Goal: Information Seeking & Learning: Learn about a topic

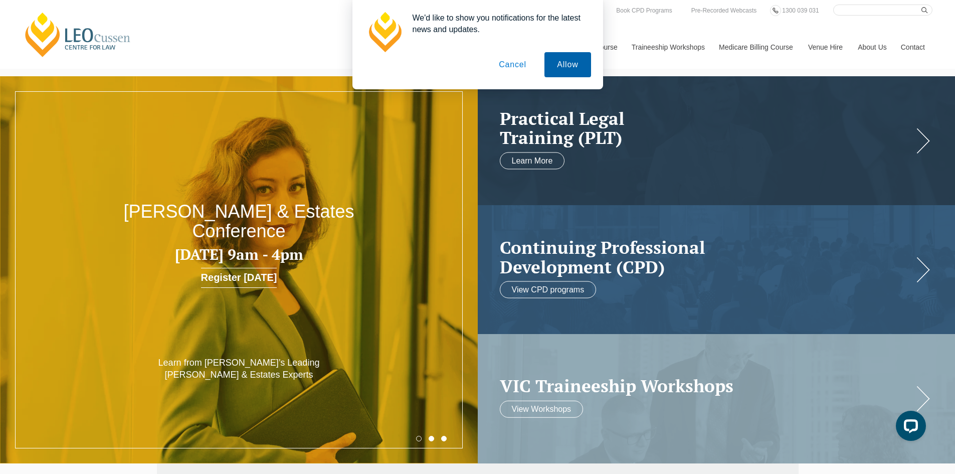
click at [562, 64] on button "Allow" at bounding box center [568, 64] width 46 height 25
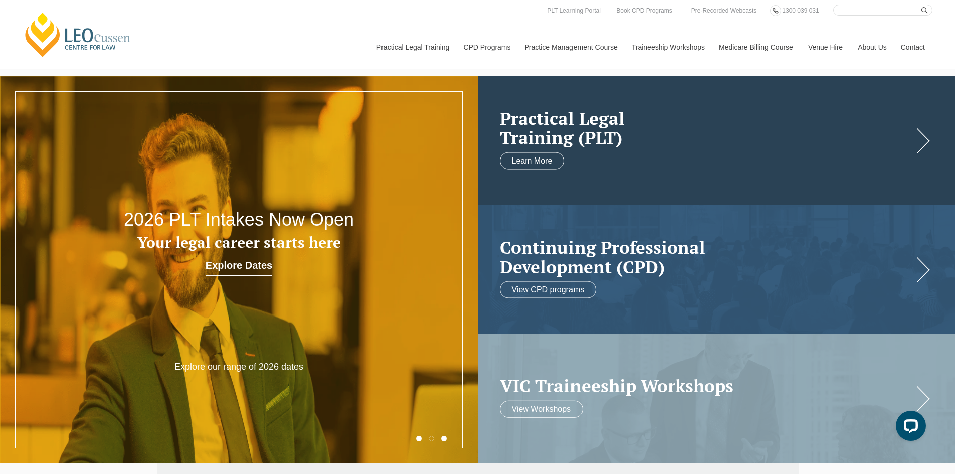
click at [928, 137] on div "Practical Legal Training (PLT) Learn More" at bounding box center [717, 140] width 478 height 129
click at [922, 141] on div "Practical Legal Training (PLT) Learn More" at bounding box center [717, 140] width 478 height 129
click at [925, 143] on div "Practical Legal Training (PLT) Learn More" at bounding box center [717, 140] width 478 height 129
click at [565, 117] on h2 "Practical Legal Training (PLT)" at bounding box center [707, 127] width 414 height 39
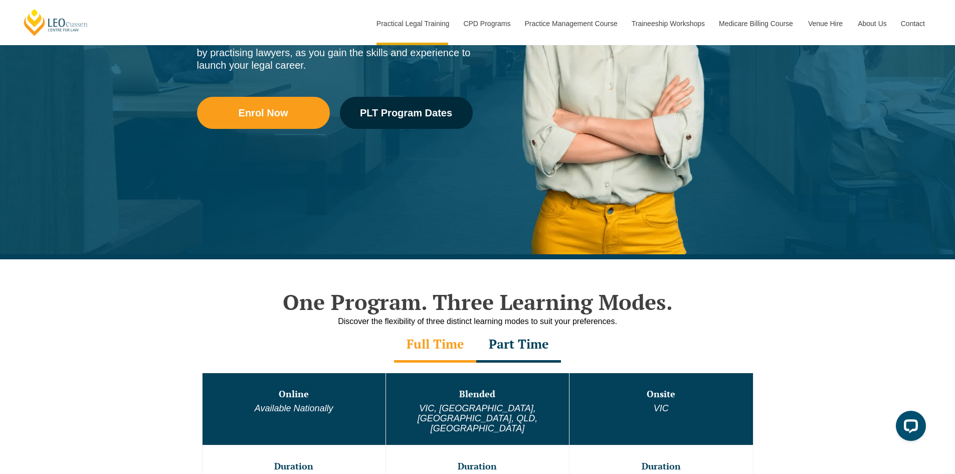
scroll to position [301, 0]
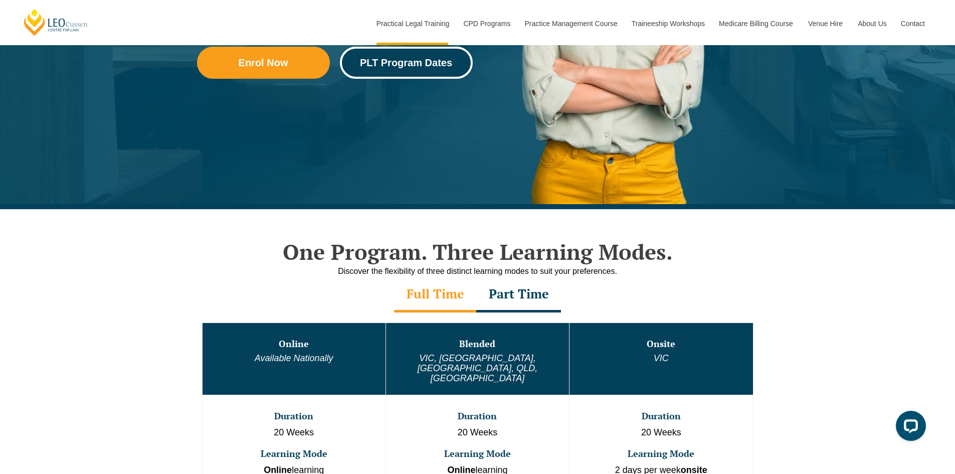
click at [414, 60] on span "PLT Program Dates" at bounding box center [406, 63] width 92 height 10
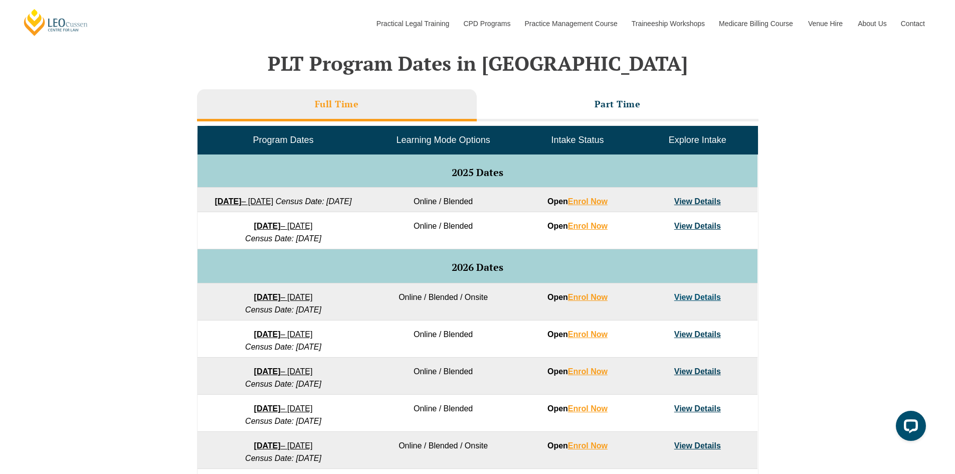
scroll to position [351, 0]
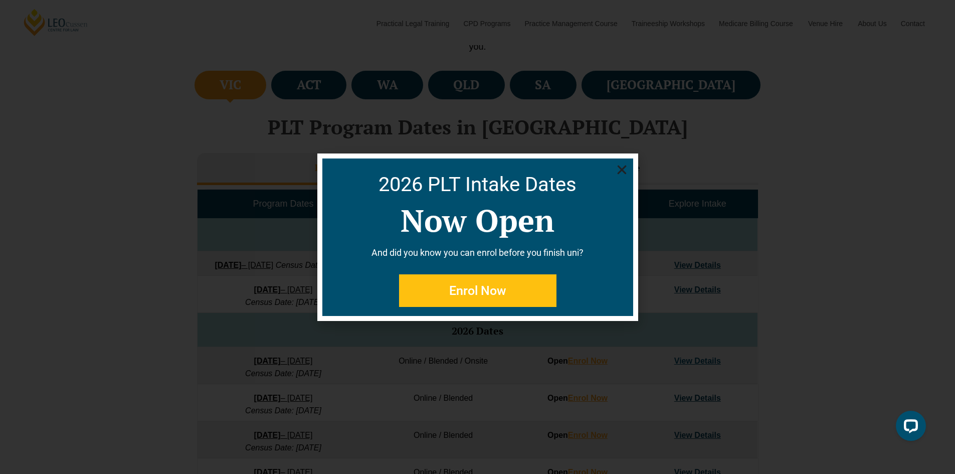
click at [618, 168] on icon "Close" at bounding box center [622, 169] width 13 height 13
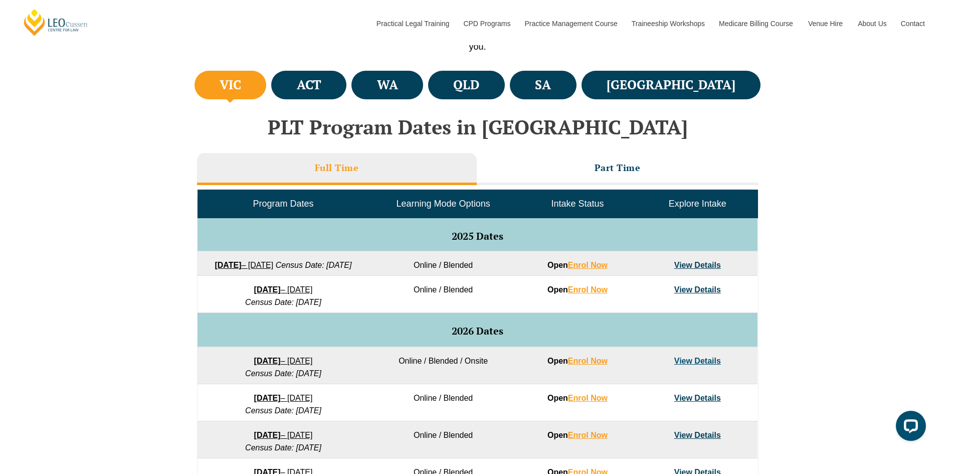
click at [702, 294] on link "View Details" at bounding box center [698, 289] width 47 height 9
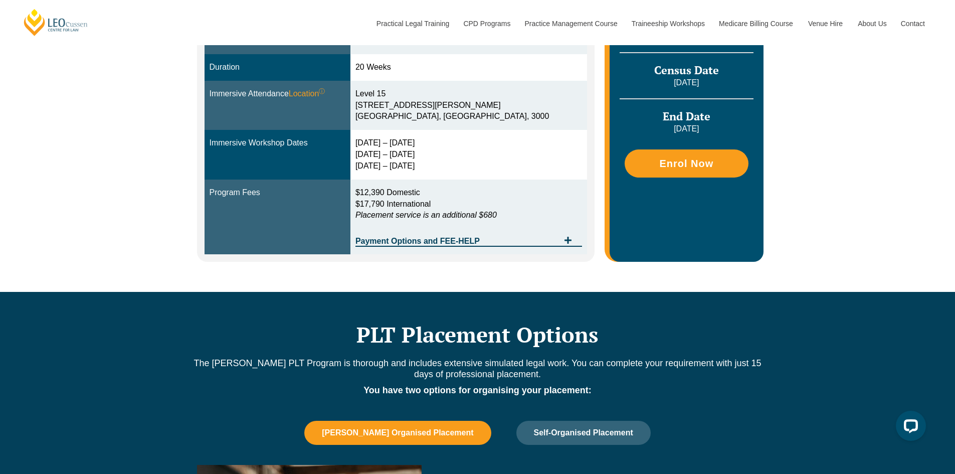
scroll to position [351, 0]
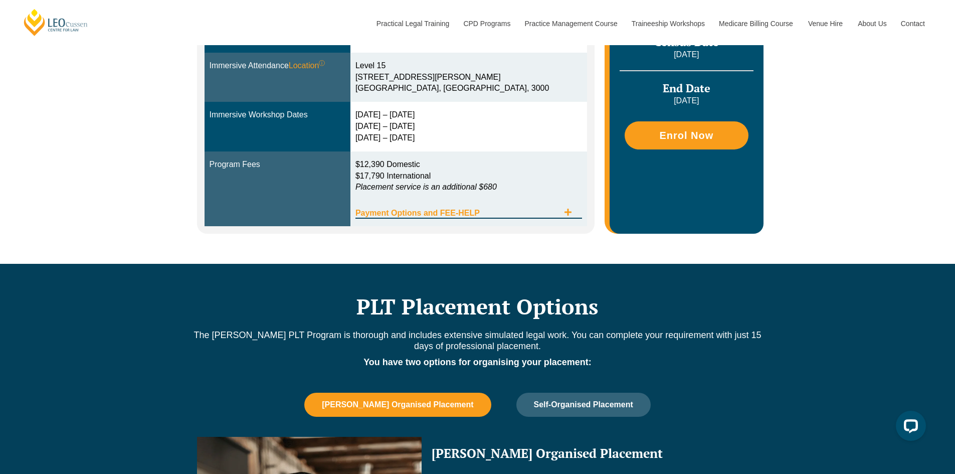
click at [567, 211] on icon "Tabs. Open items with Enter or Space, close with Escape and navigate using the …" at bounding box center [568, 212] width 8 height 8
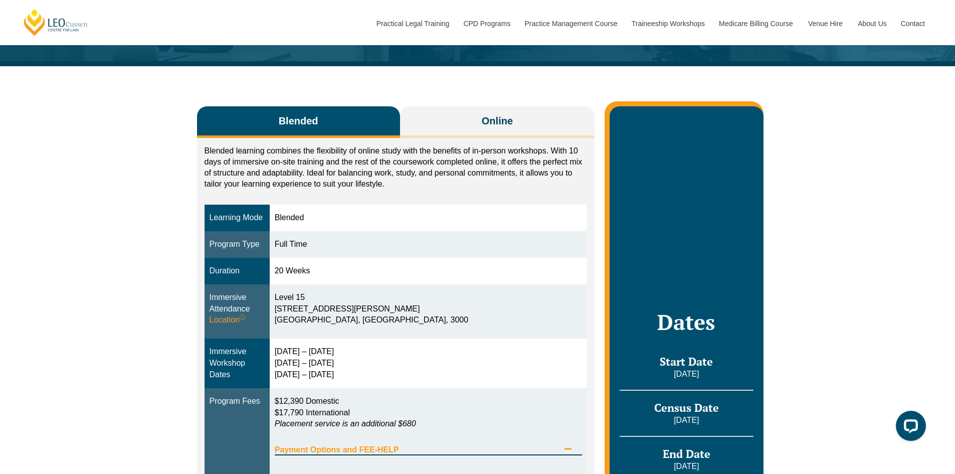
scroll to position [50, 0]
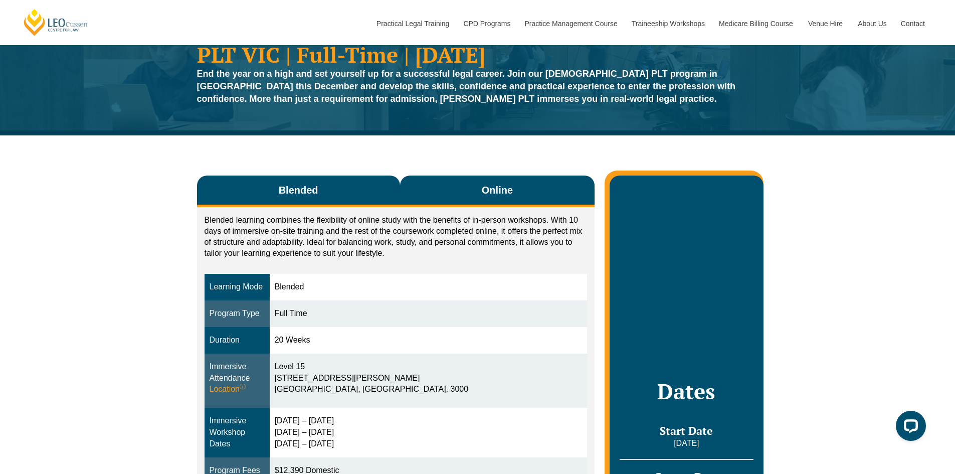
click at [491, 192] on span "Online" at bounding box center [497, 190] width 31 height 14
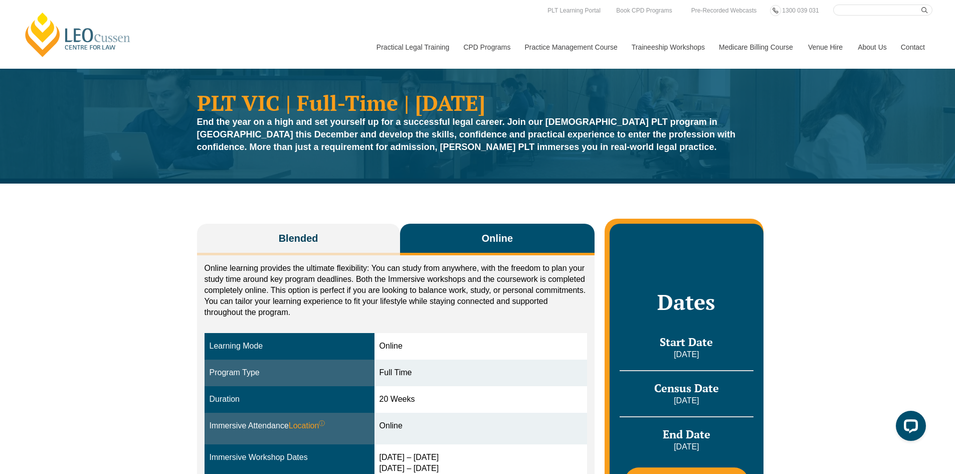
scroll to position [0, 0]
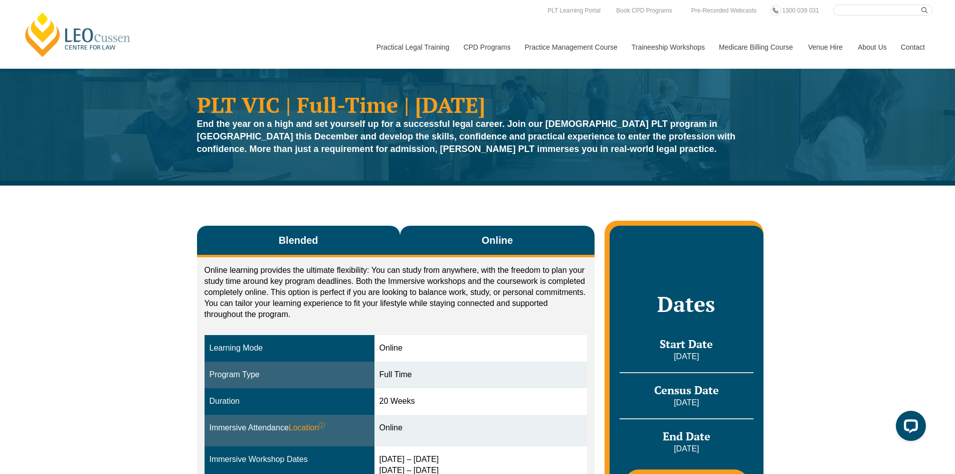
click at [283, 233] on span "Blended" at bounding box center [299, 240] width 40 height 14
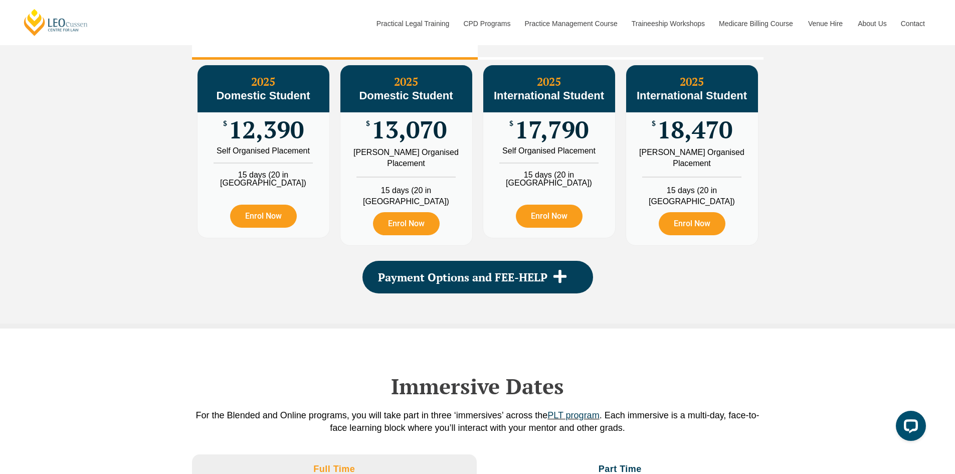
scroll to position [1204, 0]
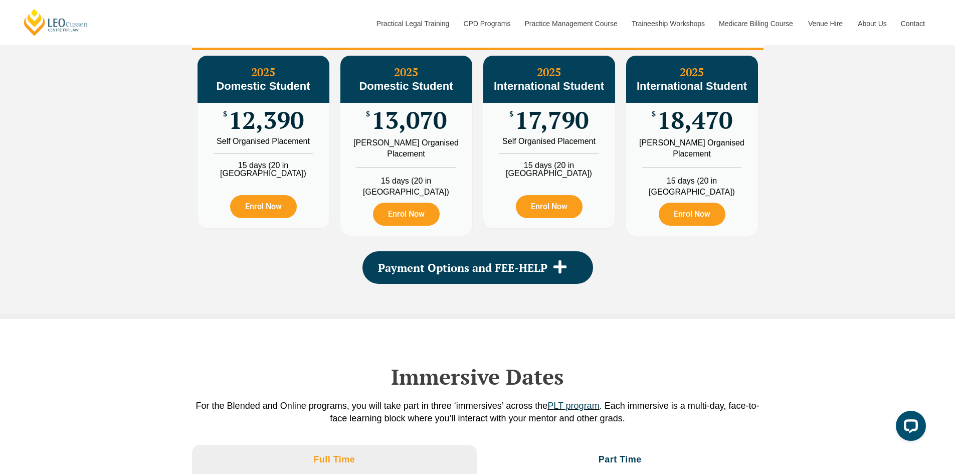
click at [633, 39] on h3 "2026 Fees" at bounding box center [621, 33] width 46 height 12
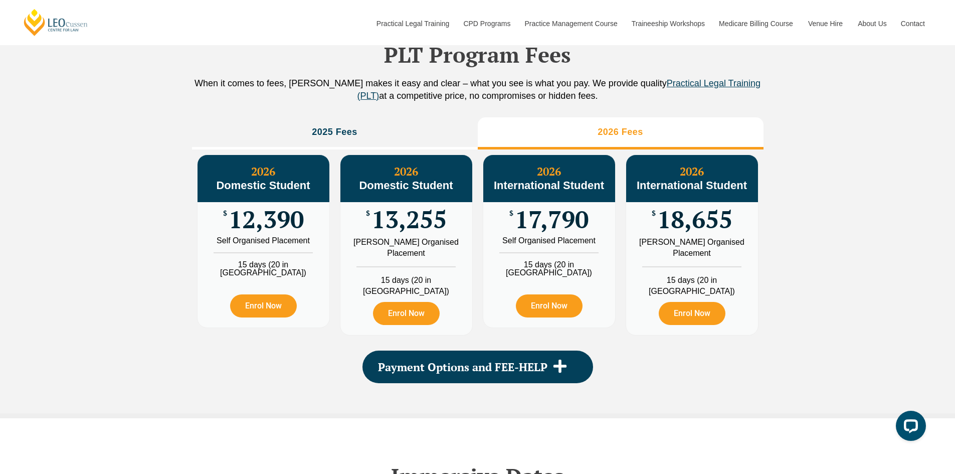
scroll to position [1103, 0]
